Goal: Task Accomplishment & Management: Use online tool/utility

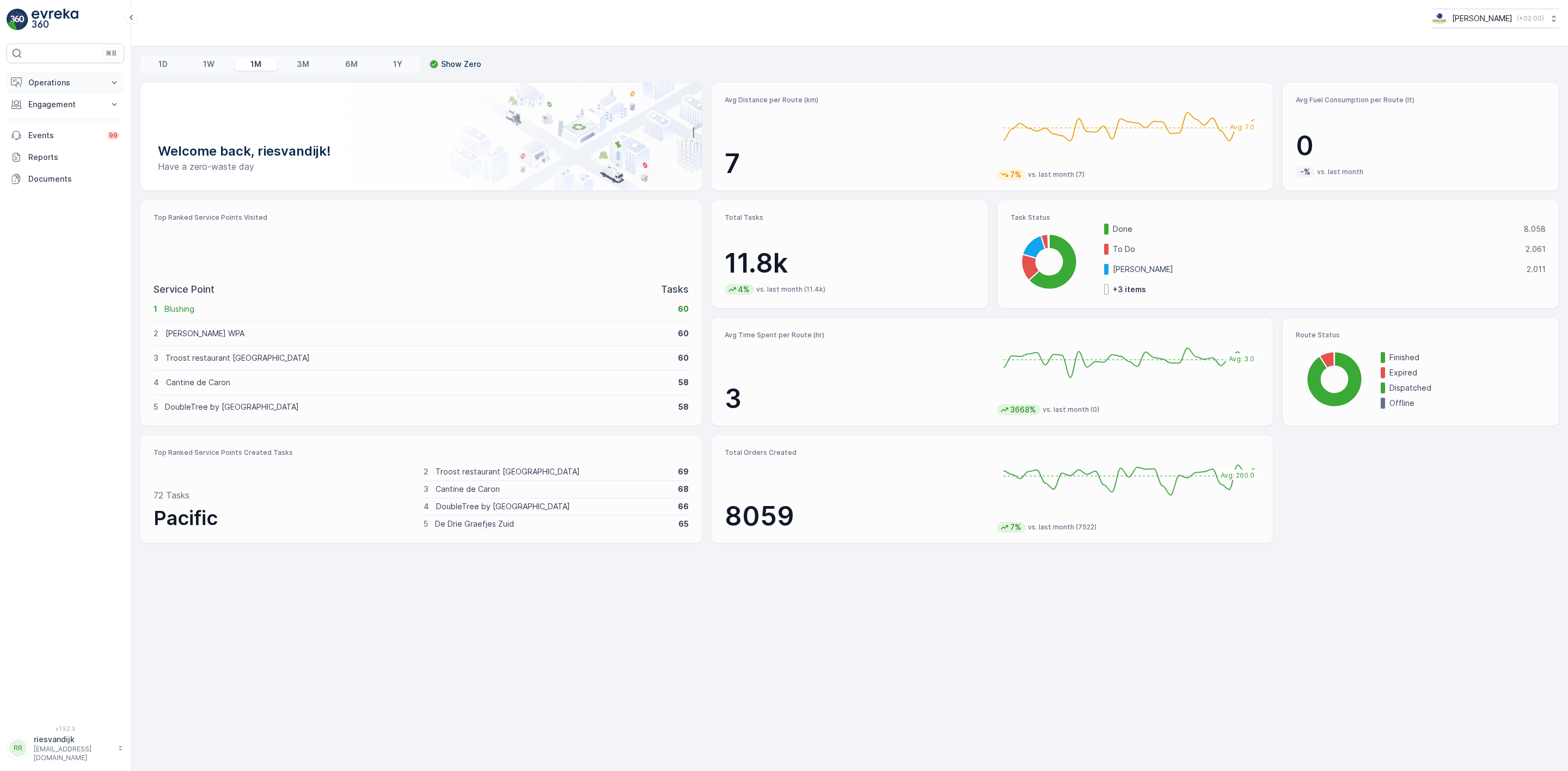
click at [62, 86] on p "Operations" at bounding box center [65, 82] width 74 height 11
click at [71, 135] on p "Routes & Tasks" at bounding box center [55, 131] width 56 height 11
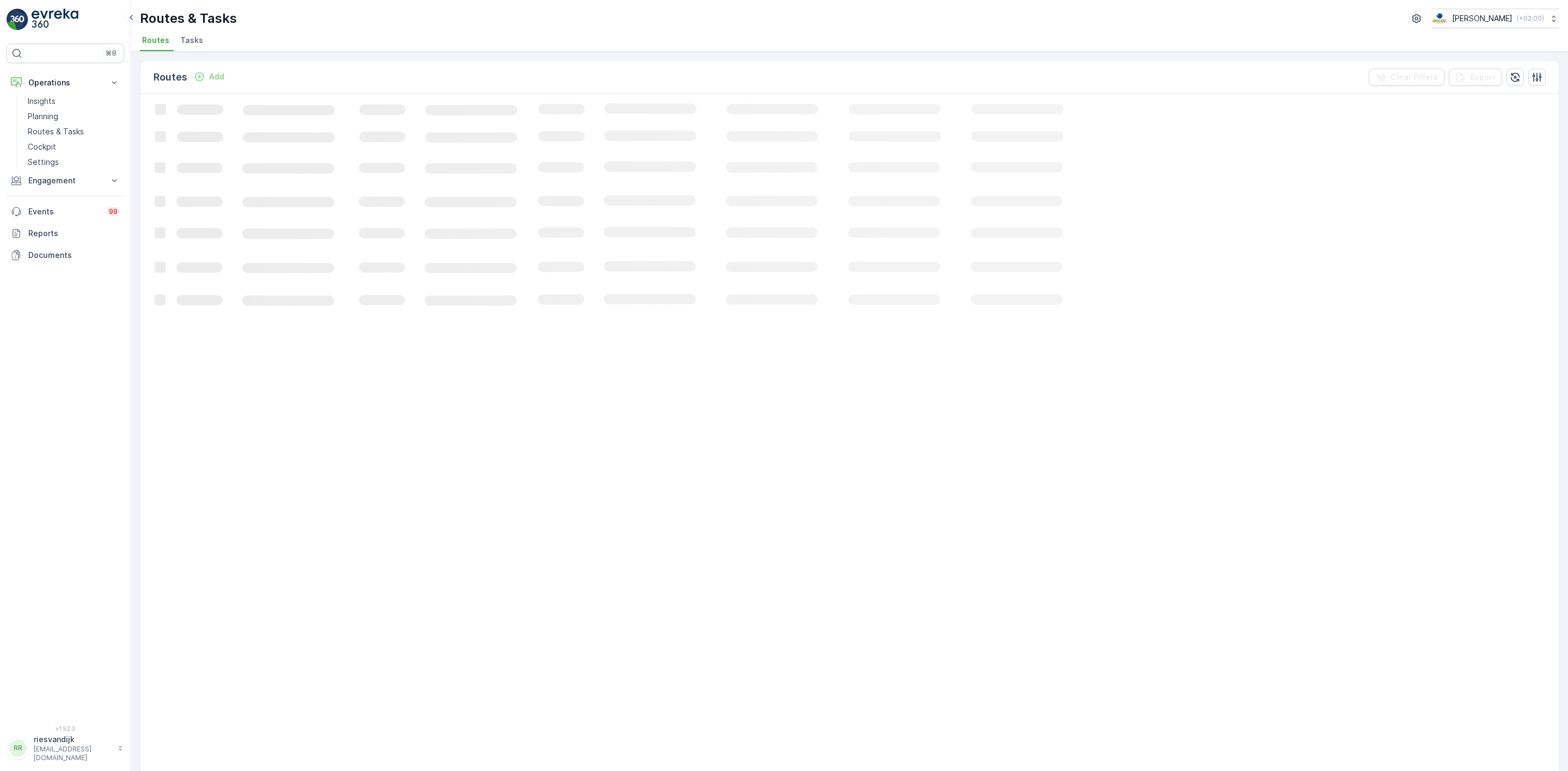
click at [191, 35] on span "Tasks" at bounding box center [191, 40] width 23 height 11
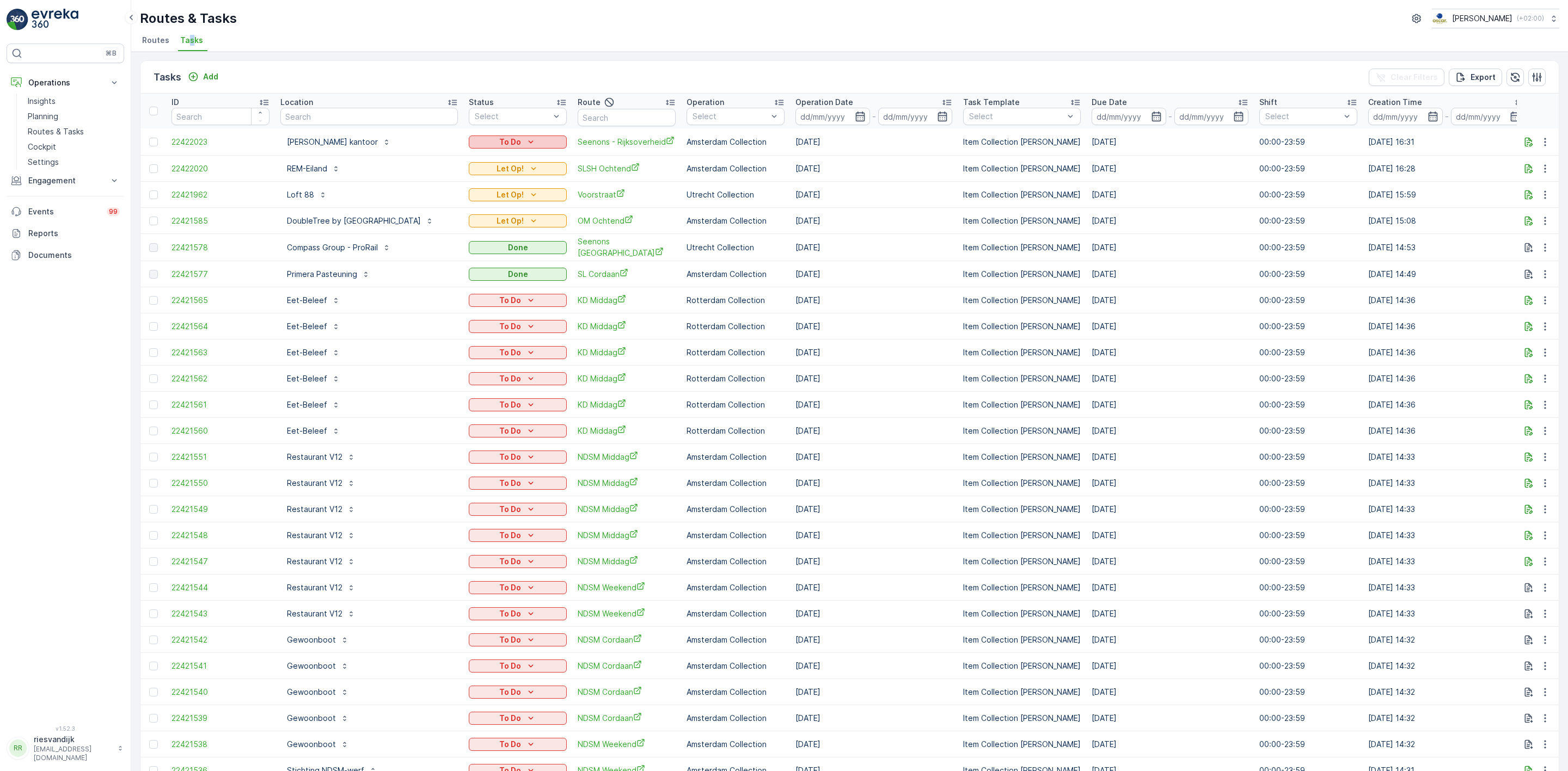
click at [562, 141] on div "To Do" at bounding box center [517, 141] width 89 height 11
click at [1526, 140] on icon "button" at bounding box center [1529, 141] width 8 height 9
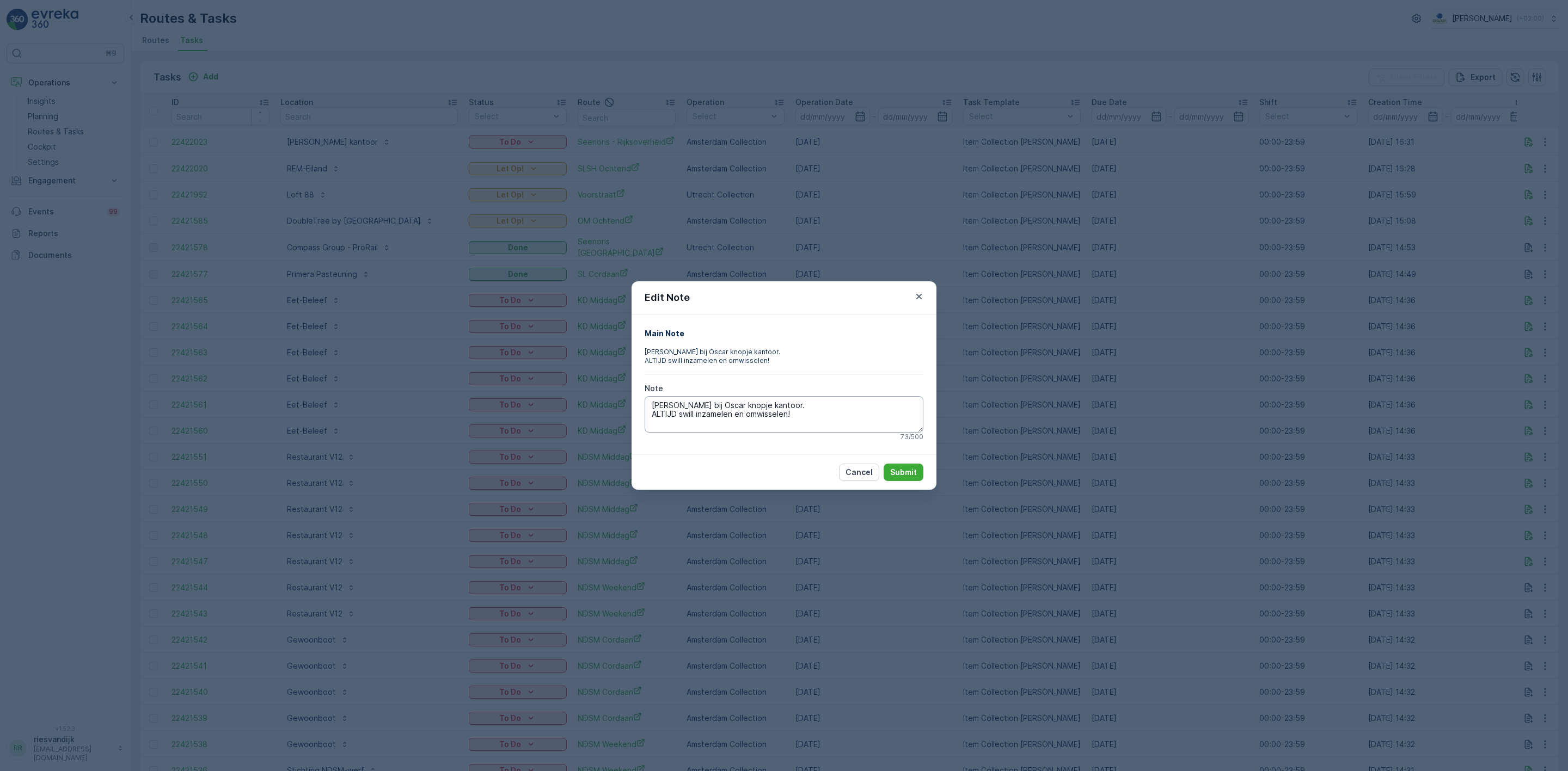
click at [828, 410] on textarea "[PERSON_NAME] bij Oscar knopje kantoor. ALTIJD swill inzamelen en omwisselen!" at bounding box center [784, 414] width 279 height 36
click at [833, 417] on textarea "[PERSON_NAME] bij Oscar knopje kantoor. ALTIJD swill inzamelen en omwisselen!" at bounding box center [784, 414] width 279 height 36
type textarea "Vandaag extra veel ivm verhuizing! Aanbellen bij Oscar knopje kantoor. ALTIJD s…"
click at [892, 469] on p "Submit" at bounding box center [903, 472] width 26 height 11
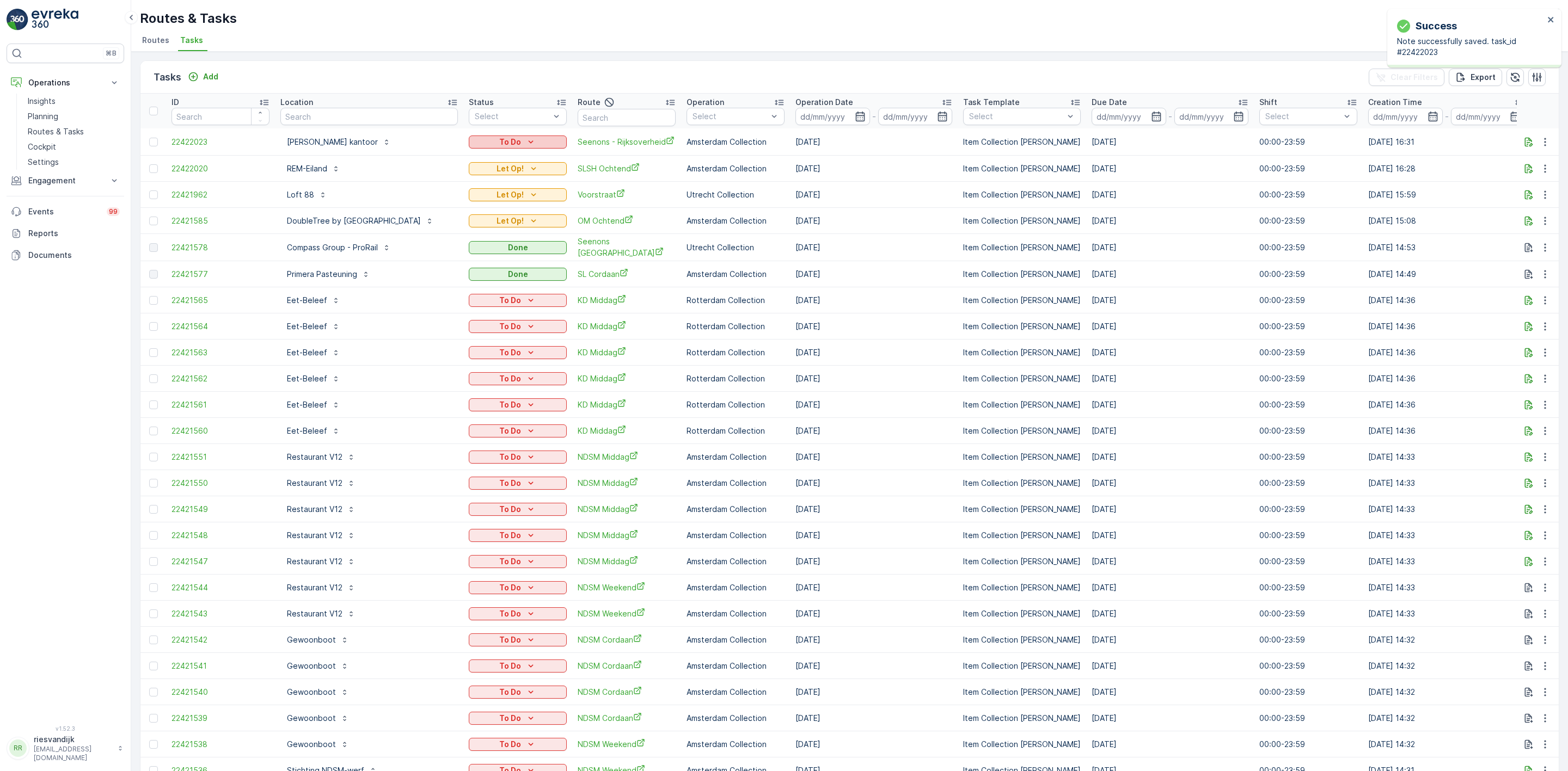
click at [537, 136] on icon "To Do" at bounding box center [530, 141] width 11 height 11
click at [555, 158] on div "Let Op!" at bounding box center [554, 158] width 69 height 16
